Goal: Task Accomplishment & Management: Manage account settings

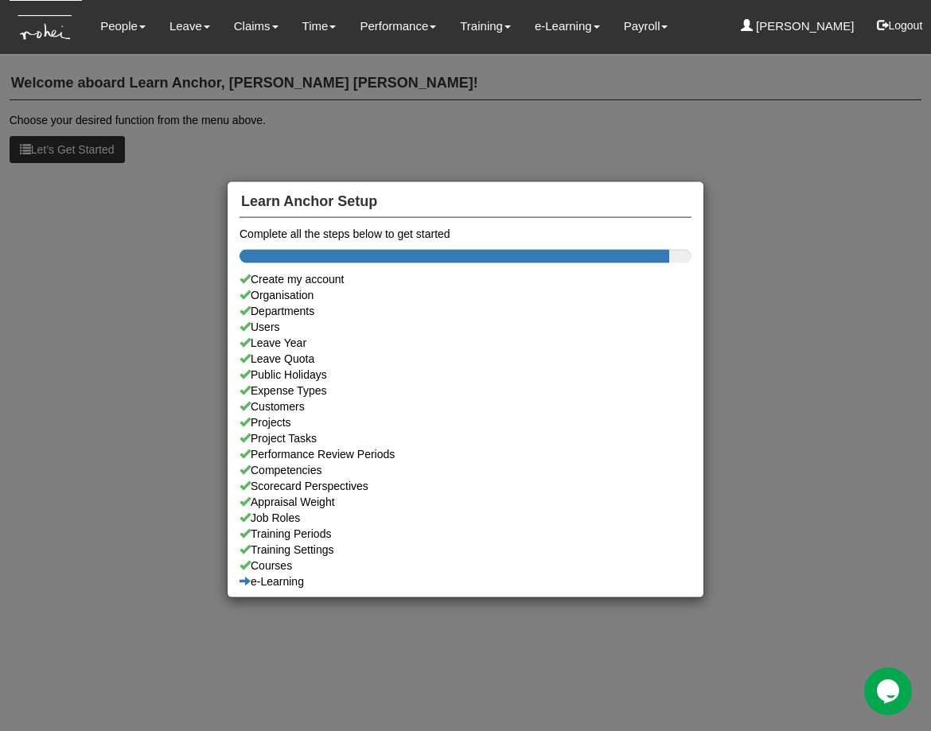
click at [115, 29] on div "Learn Anchor Setup Complete all the steps below to get started Create my accoun…" at bounding box center [465, 365] width 931 height 731
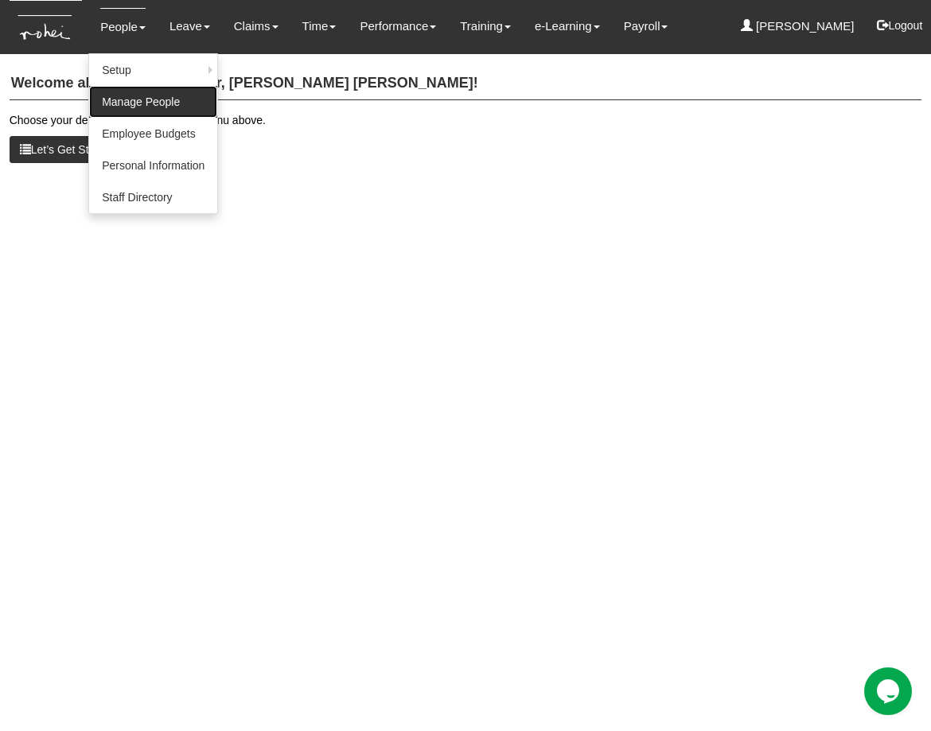
click at [127, 103] on link "Manage People" at bounding box center [153, 102] width 128 height 32
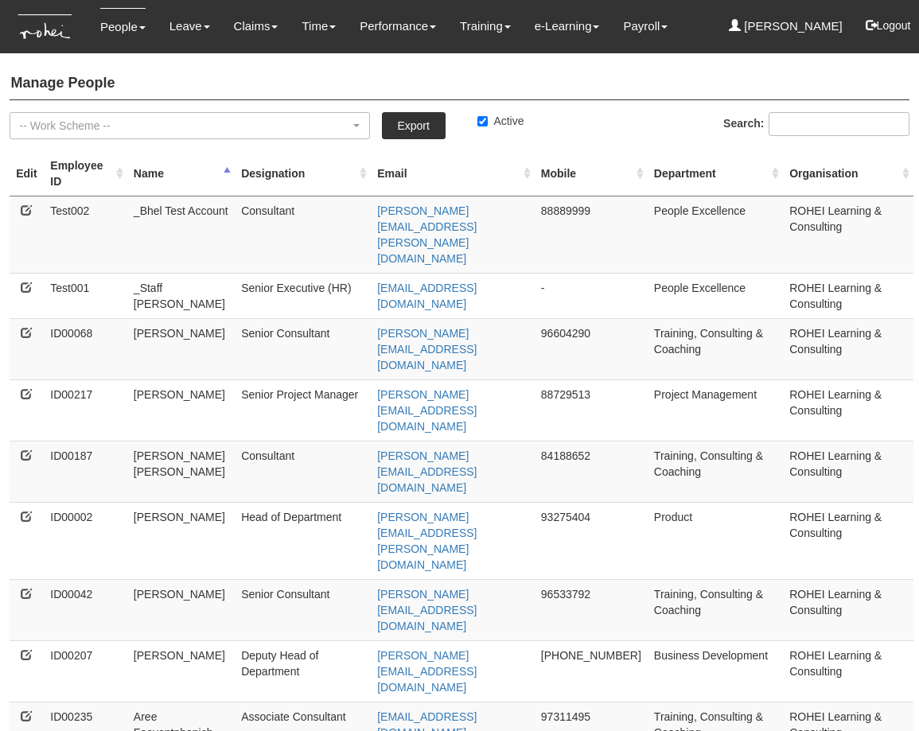
select select "50"
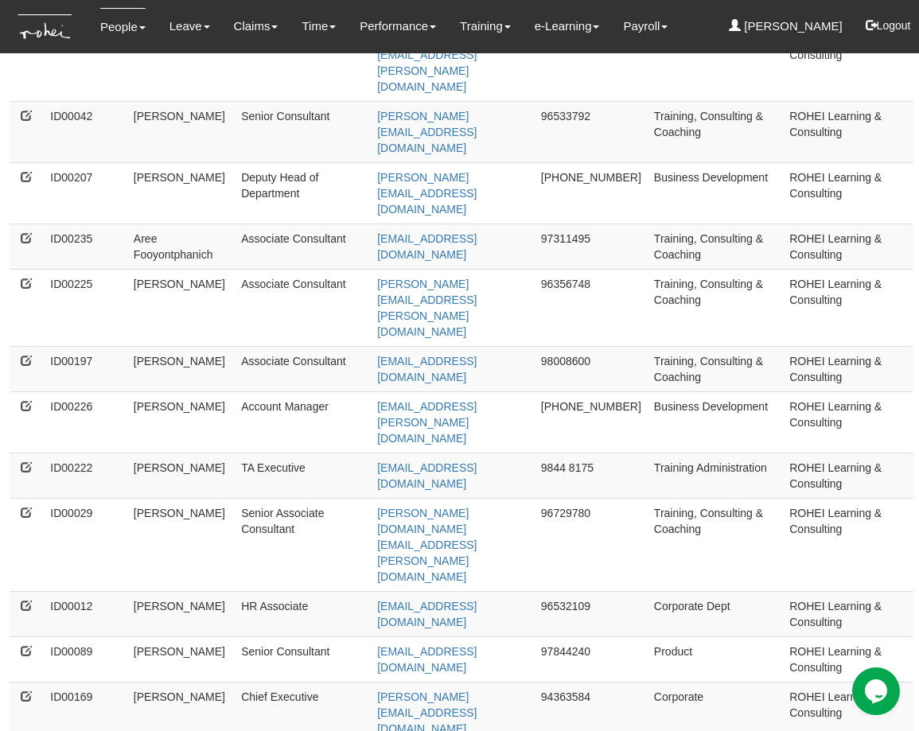
scroll to position [754, 0]
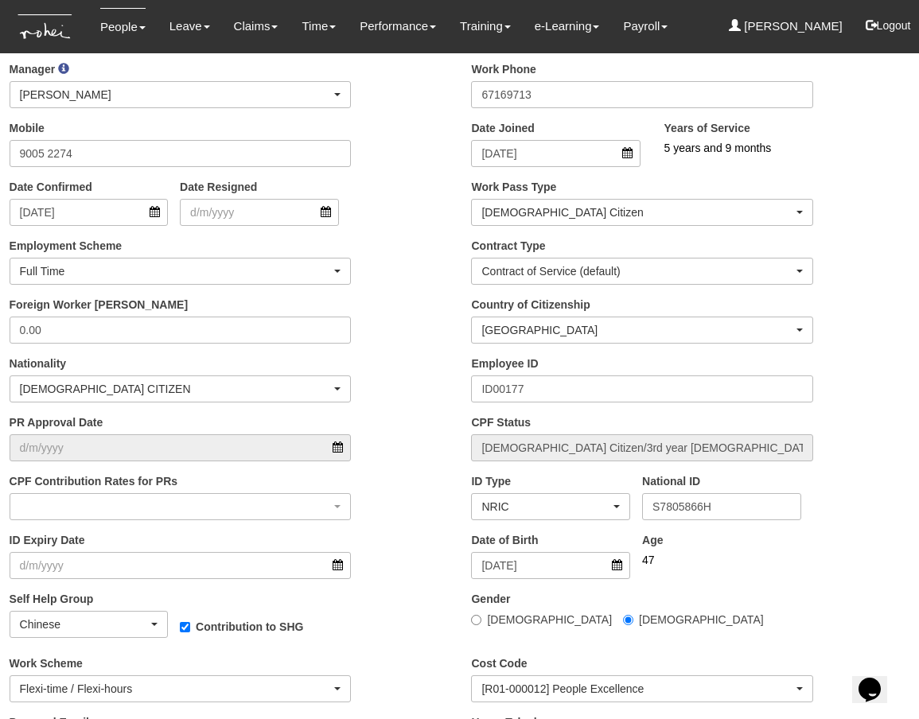
scroll to position [359, 0]
